Goal: Task Accomplishment & Management: Manage account settings

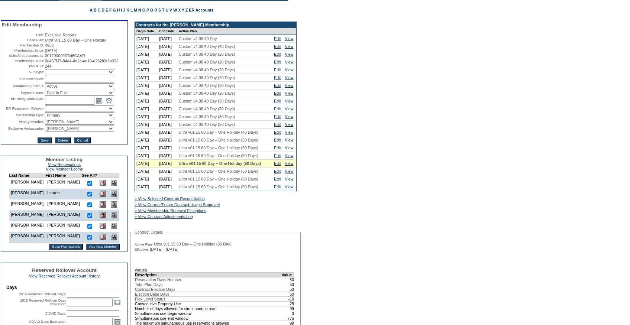
scroll to position [66, 0]
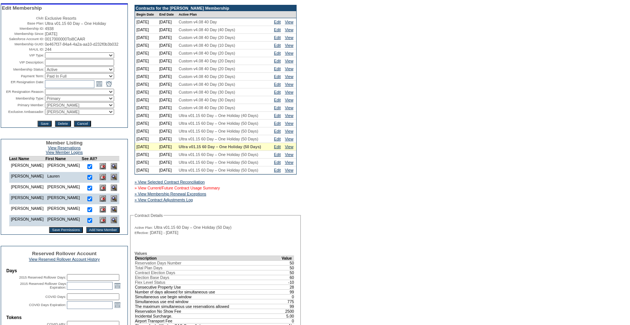
click at [167, 190] on link "» View Current/Future Contract Usage Summary" at bounding box center [177, 188] width 85 height 4
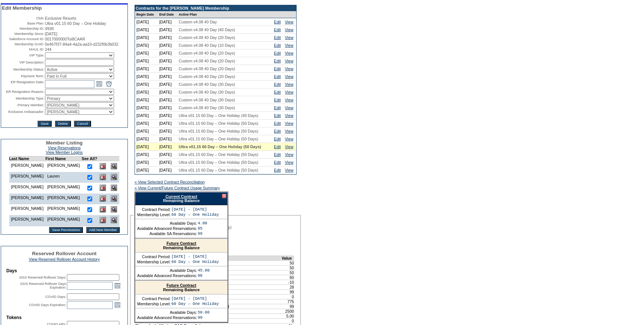
click at [173, 199] on link "Current Contract" at bounding box center [181, 196] width 32 height 4
click at [279, 141] on link "Edit" at bounding box center [277, 139] width 7 height 4
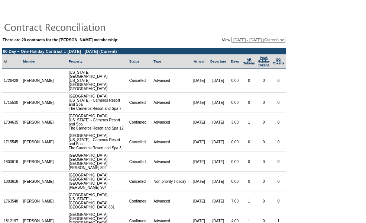
click at [235, 37] on select "[DATE] - [DATE] [DATE] - [DATE] [DATE] - [DATE] [DATE] - [DATE] [DATE] - [DATE]…" at bounding box center [258, 40] width 54 height 6
select select "120259"
click at [231, 37] on select "[DATE] - [DATE] [DATE] - [DATE] [DATE] - [DATE] [DATE] - [DATE] [DATE] - [DATE]…" at bounding box center [258, 40] width 54 height 6
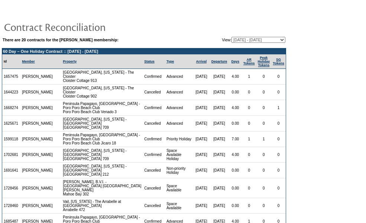
scroll to position [340, 0]
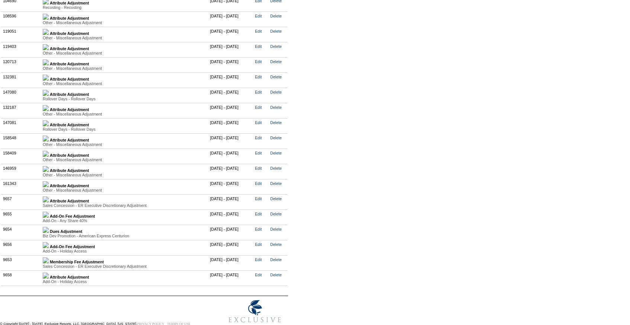
scroll to position [1845, 0]
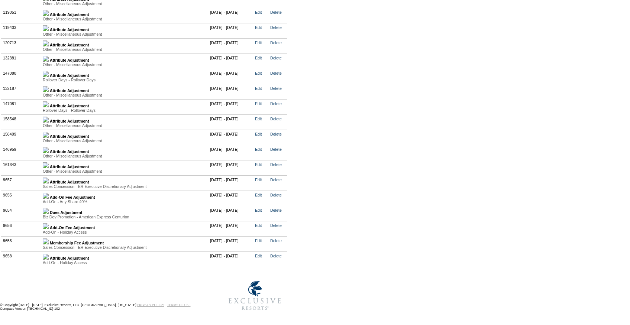
click at [49, 107] on img at bounding box center [46, 104] width 6 height 6
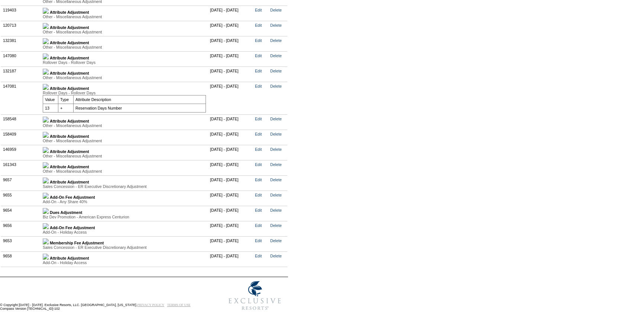
click at [49, 90] on img at bounding box center [46, 87] width 6 height 6
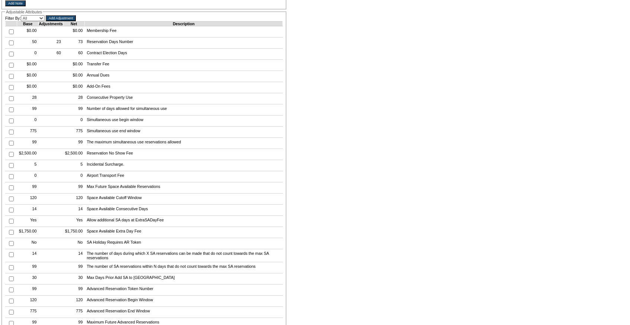
scroll to position [0, 0]
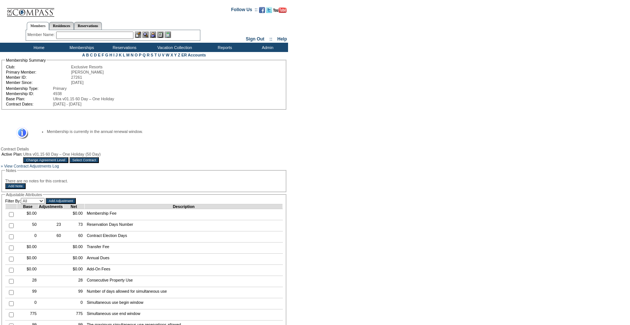
click at [8, 231] on td at bounding box center [12, 225] width 12 height 11
click at [11, 228] on input "checkbox" at bounding box center [11, 225] width 5 height 5
checkbox input "true"
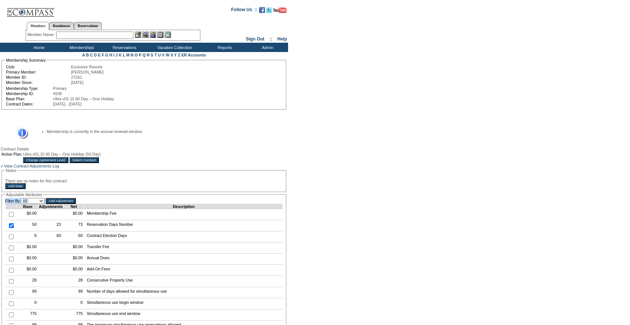
click at [72, 204] on input "Add Adjustment" at bounding box center [61, 201] width 30 height 6
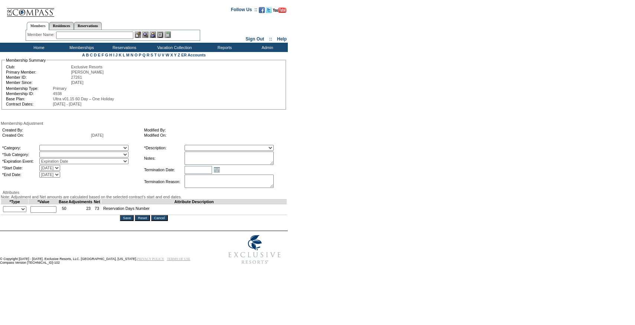
click at [214, 165] on textarea at bounding box center [229, 158] width 89 height 13
click at [216, 164] on textarea "Per Molly Layton case 9/30/25, rolling 8.5 days from 24/25 to 25/26. Did not ro…" at bounding box center [229, 158] width 89 height 13
type textarea "Per Molly Layton case 9/30/25, rolling 8.5 days from 24/25 to 25/26. Did not au…"
click at [62, 151] on select "A La Carte Days Contract Election Days Converted Days Coronavirus Other Referra…" at bounding box center [83, 148] width 89 height 6
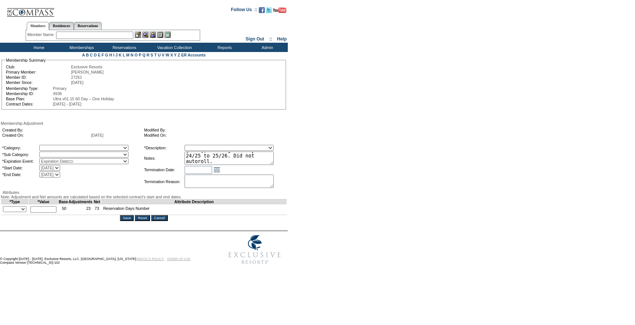
select select "781"
click at [55, 146] on select "A La Carte Days Contract Election Days Converted Days Coronavirus Other Referra…" at bounding box center [83, 148] width 89 height 6
